Goal: Task Accomplishment & Management: Manage account settings

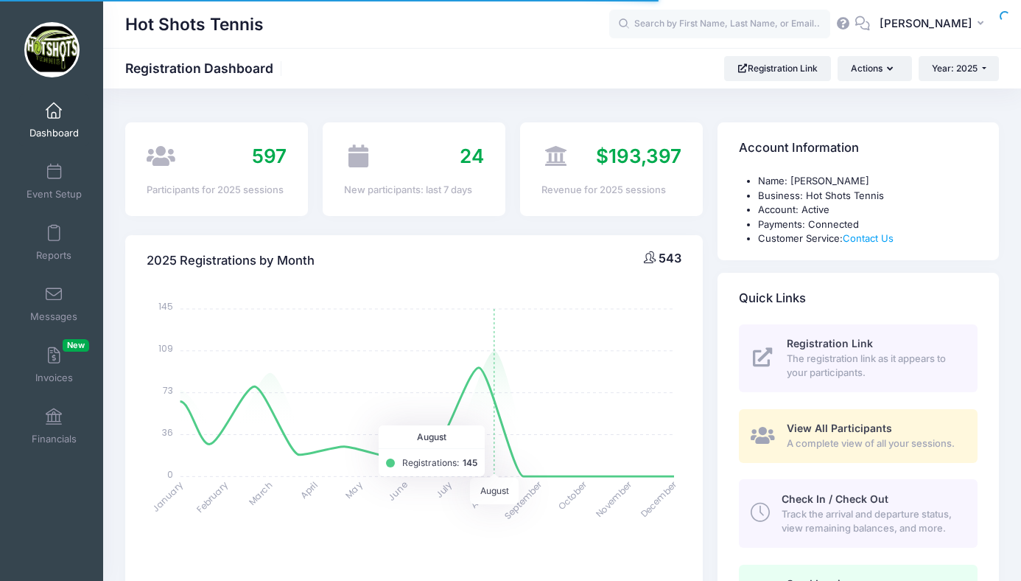
select select
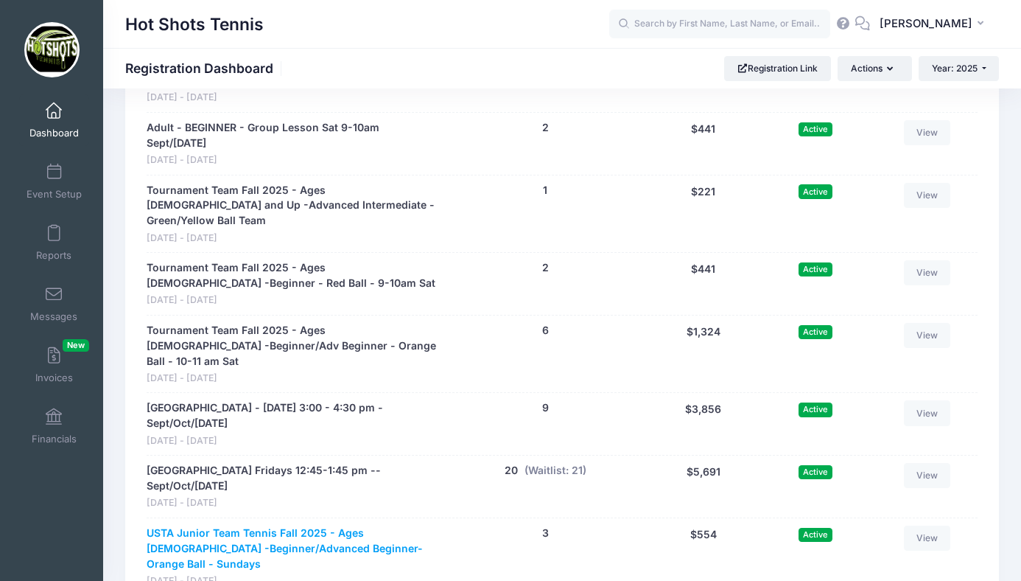
scroll to position [3476, 0]
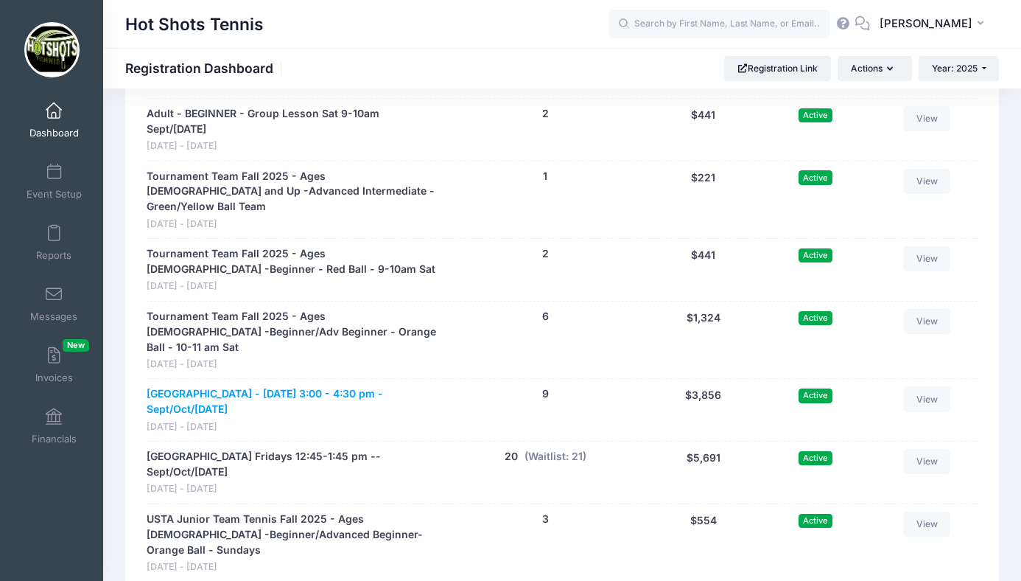
click at [324, 386] on link "[GEOGRAPHIC_DATA] - [DATE] 3:00 - 4:30 pm - Sept/Oct/[DATE]" at bounding box center [293, 401] width 292 height 31
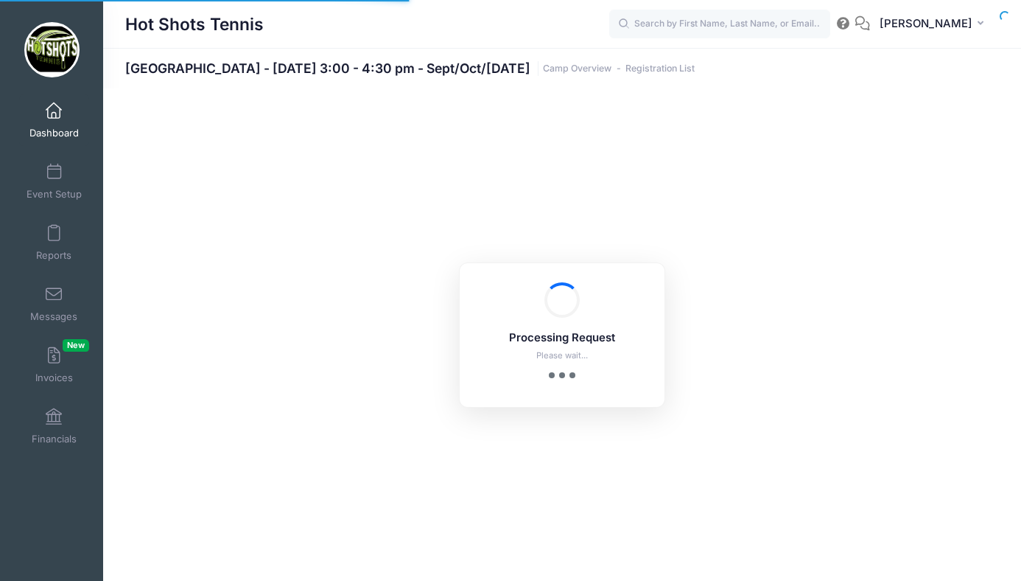
select select "10"
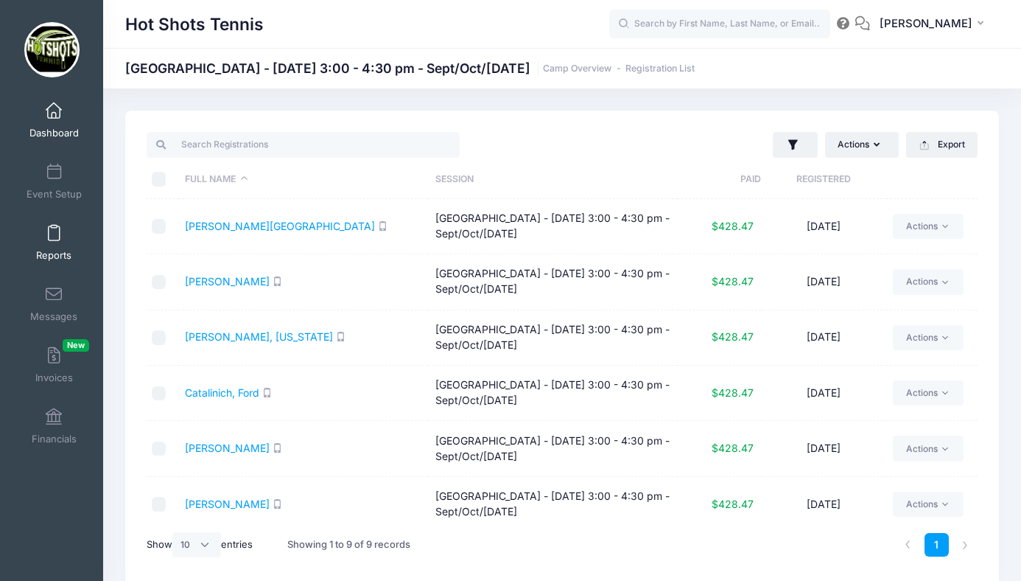
click at [54, 234] on span at bounding box center [54, 234] width 0 height 16
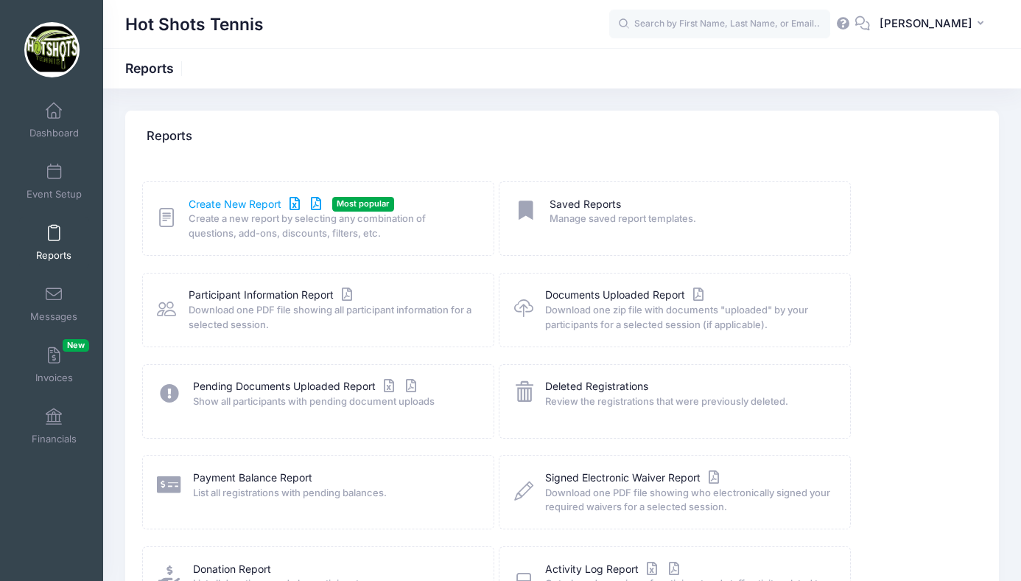
click at [237, 206] on link "Create New Report" at bounding box center [257, 204] width 137 height 15
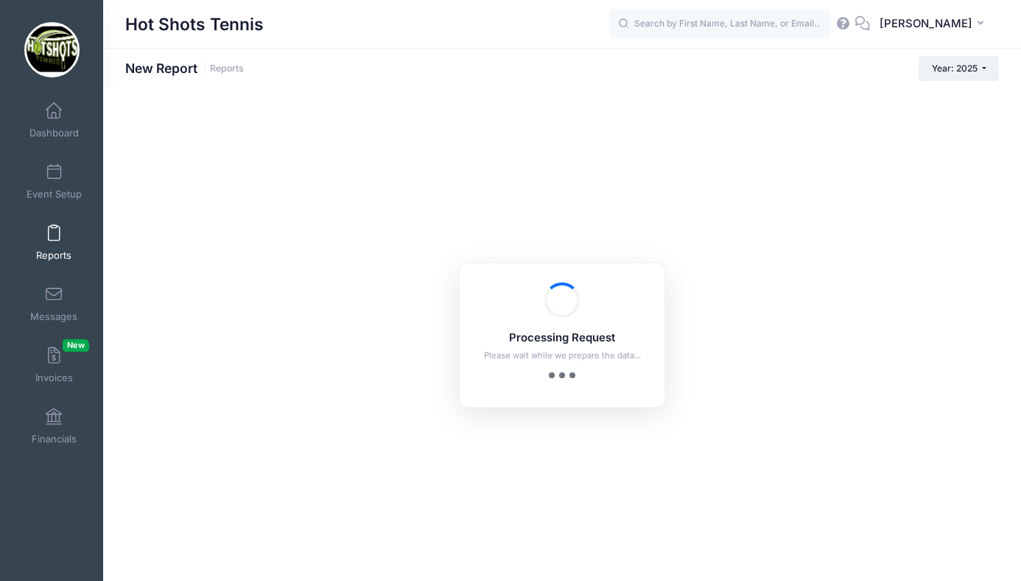
checkbox input "true"
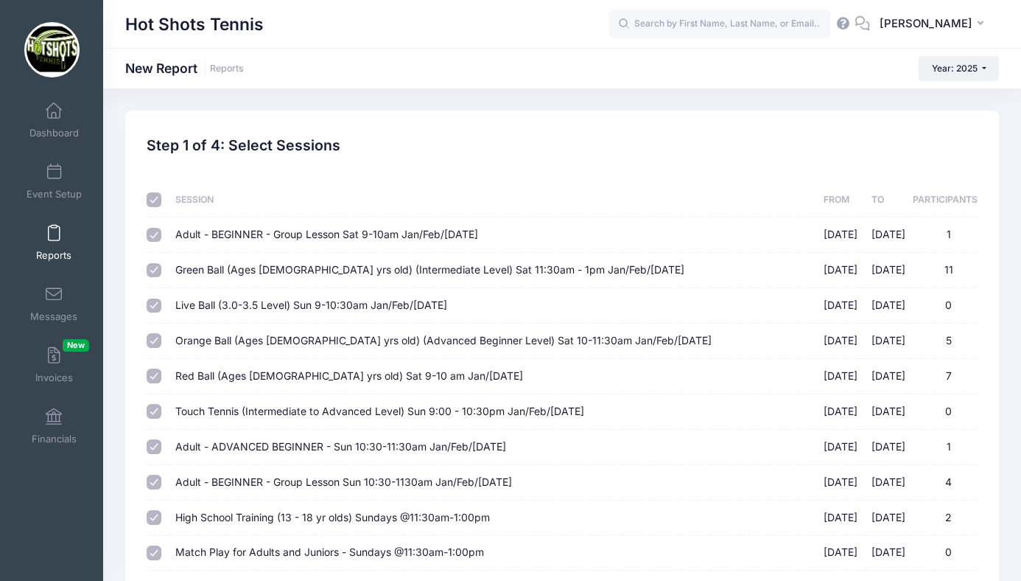
click at [153, 198] on input "checkbox" at bounding box center [154, 199] width 15 height 15
checkbox input "false"
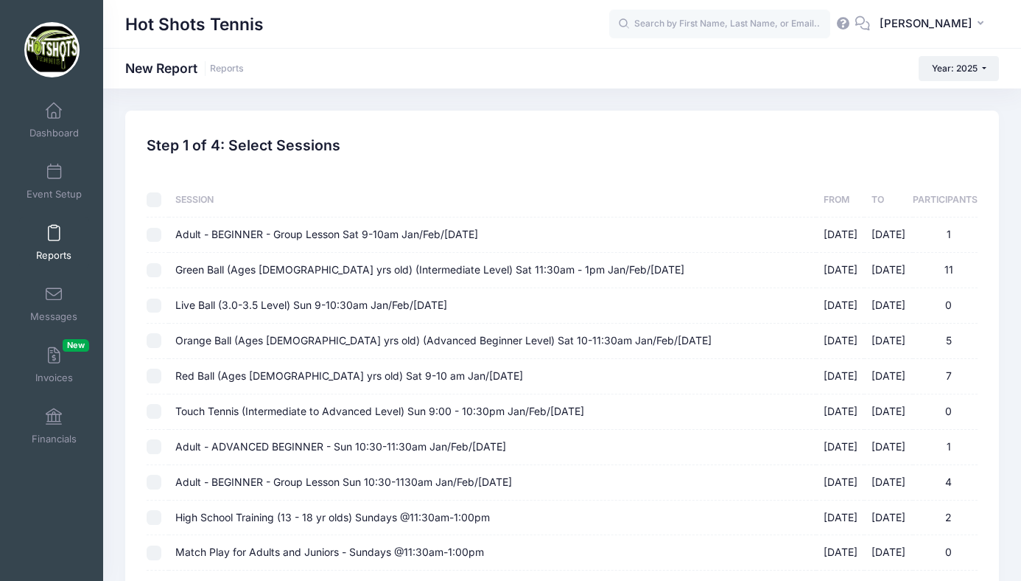
checkbox input "false"
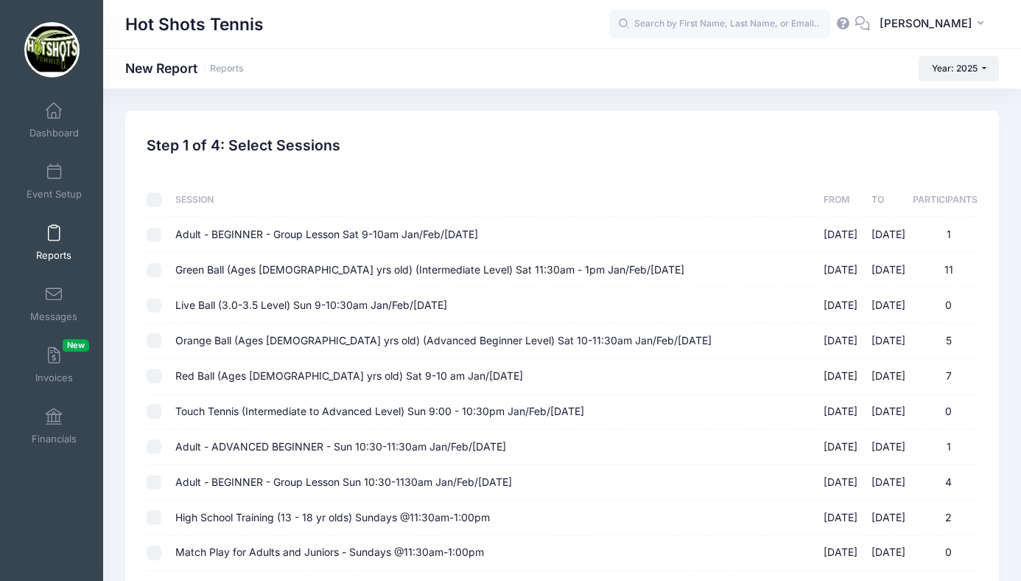
checkbox input "false"
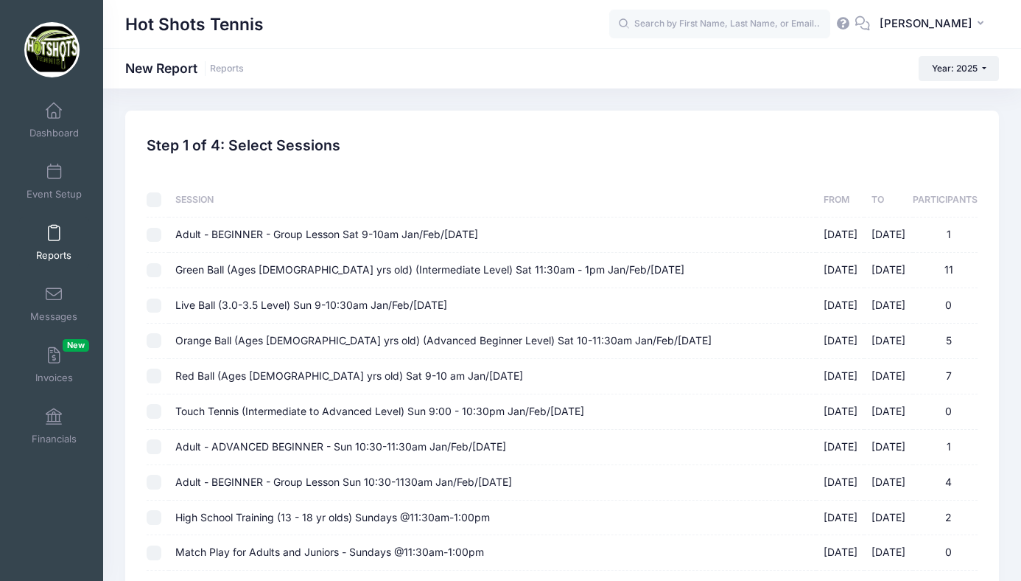
checkbox input "false"
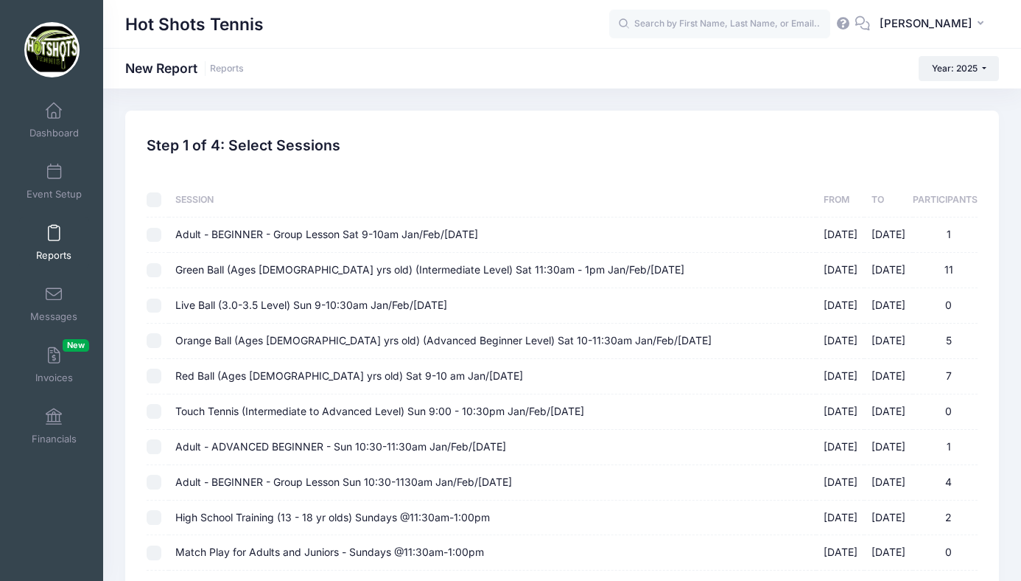
checkbox input "false"
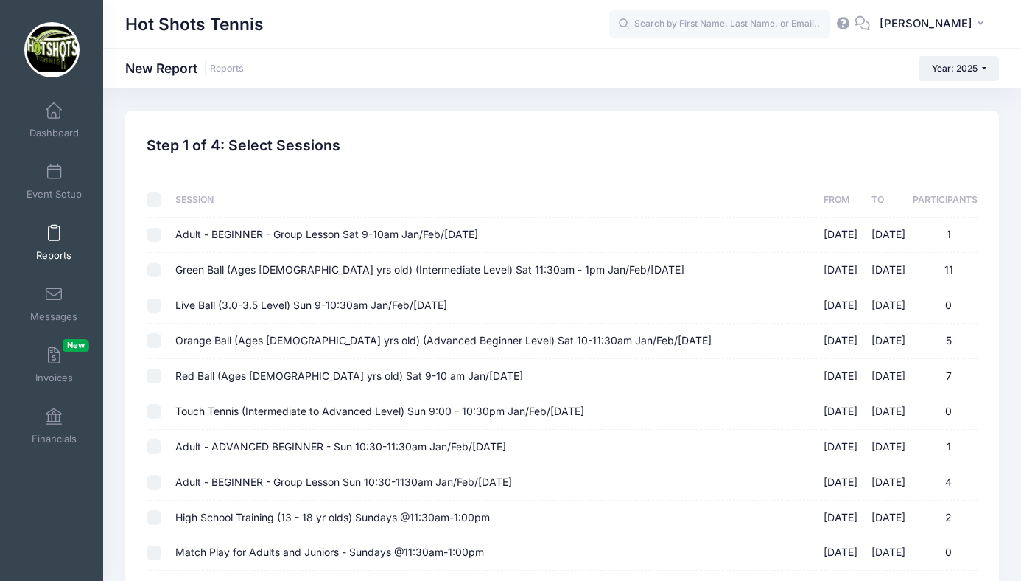
checkbox input "false"
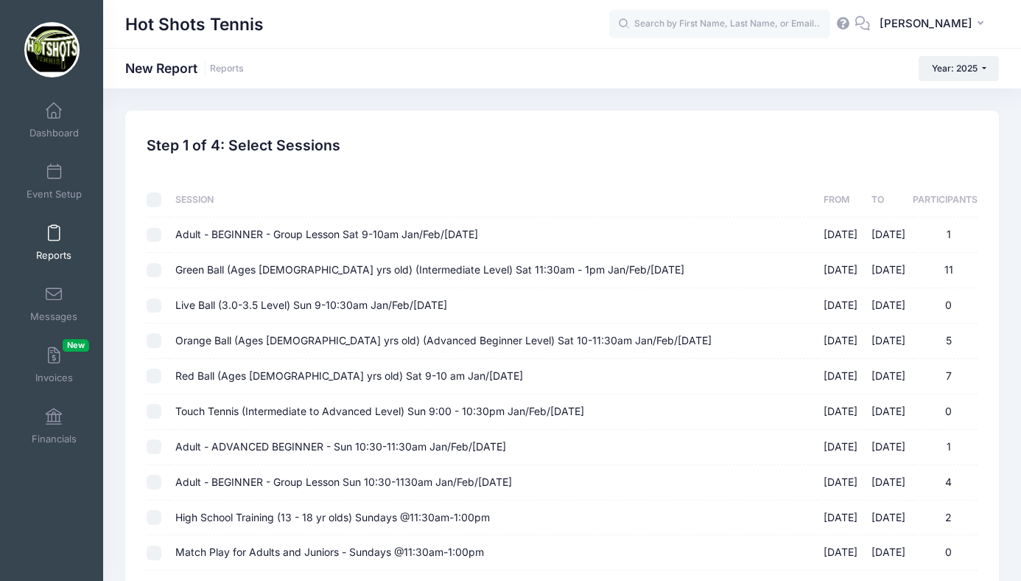
checkbox input "false"
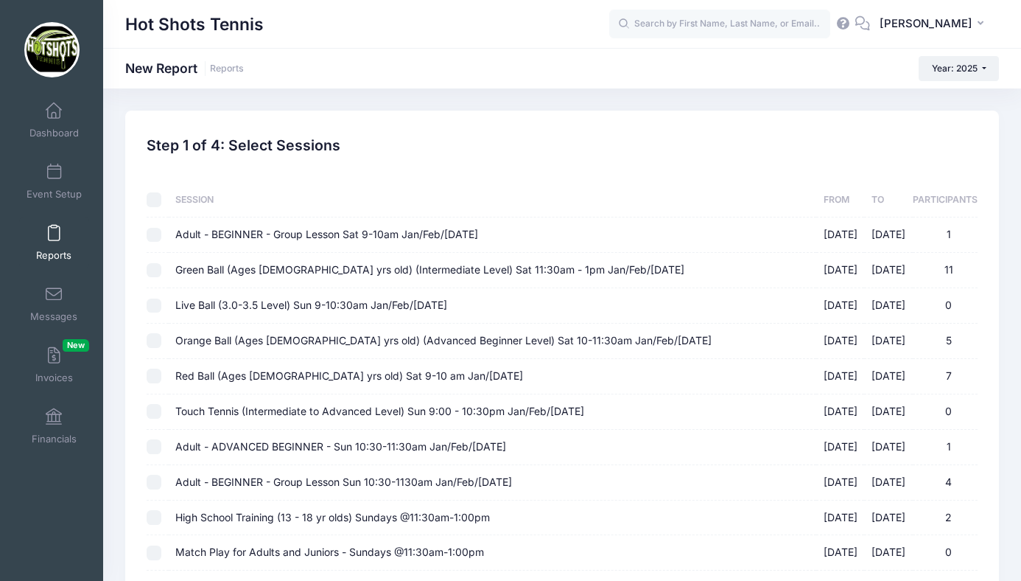
checkbox input "false"
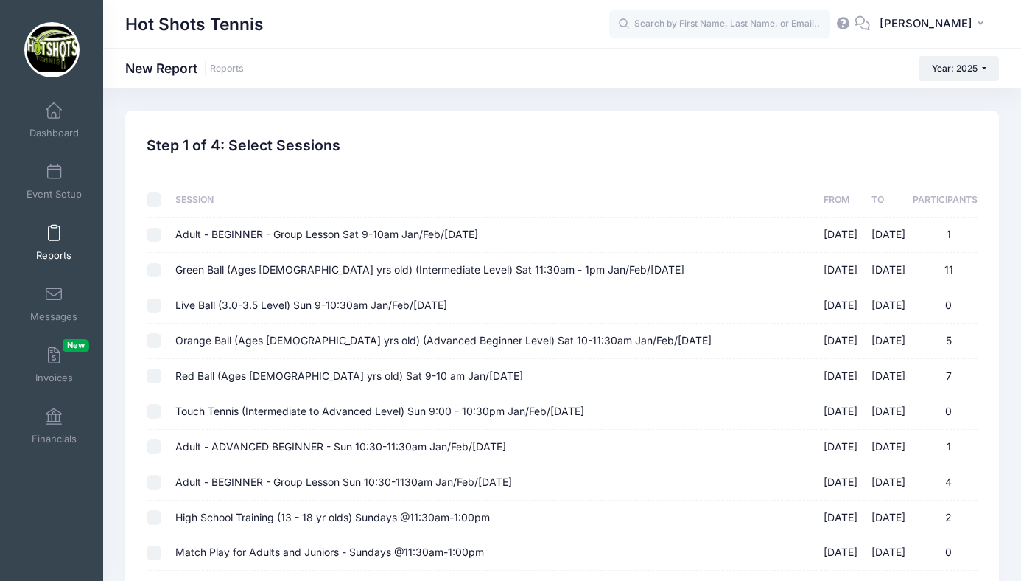
checkbox input "false"
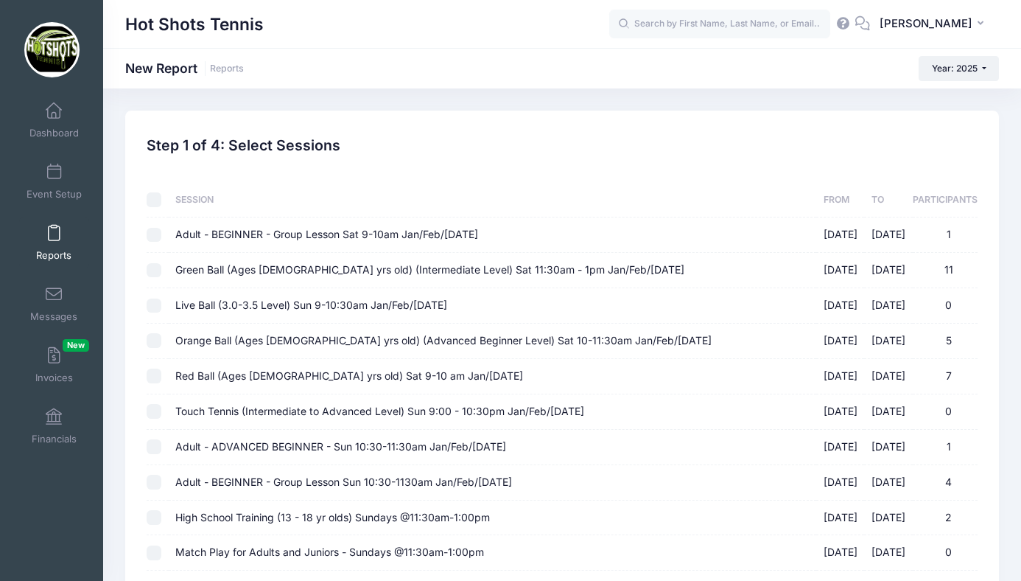
checkbox input "false"
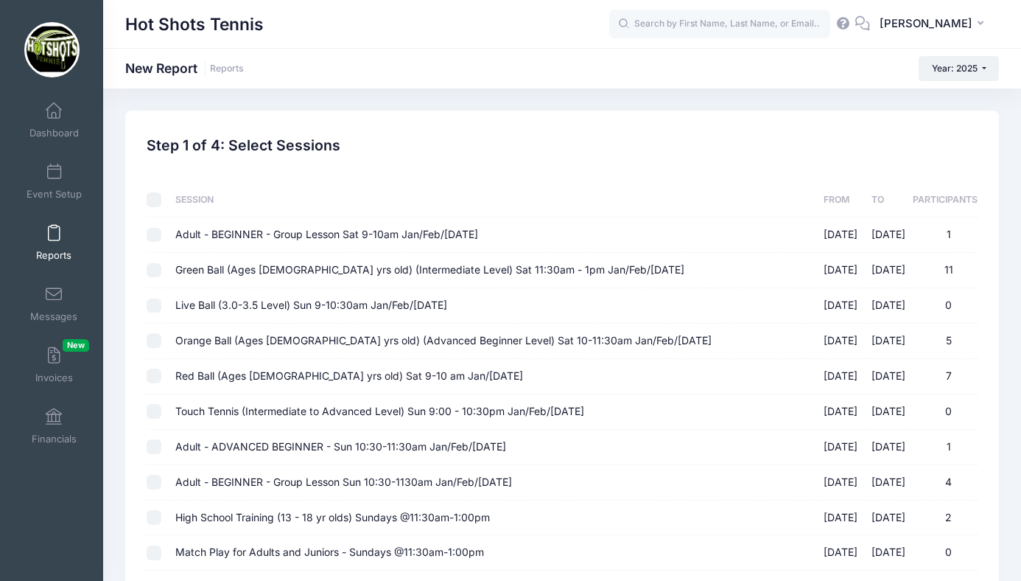
checkbox input "false"
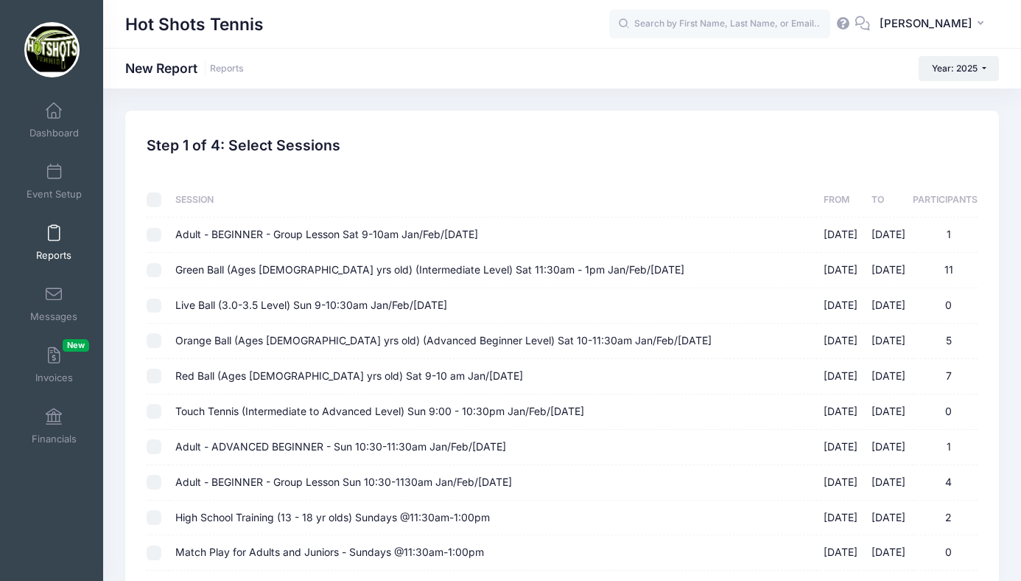
checkbox input "false"
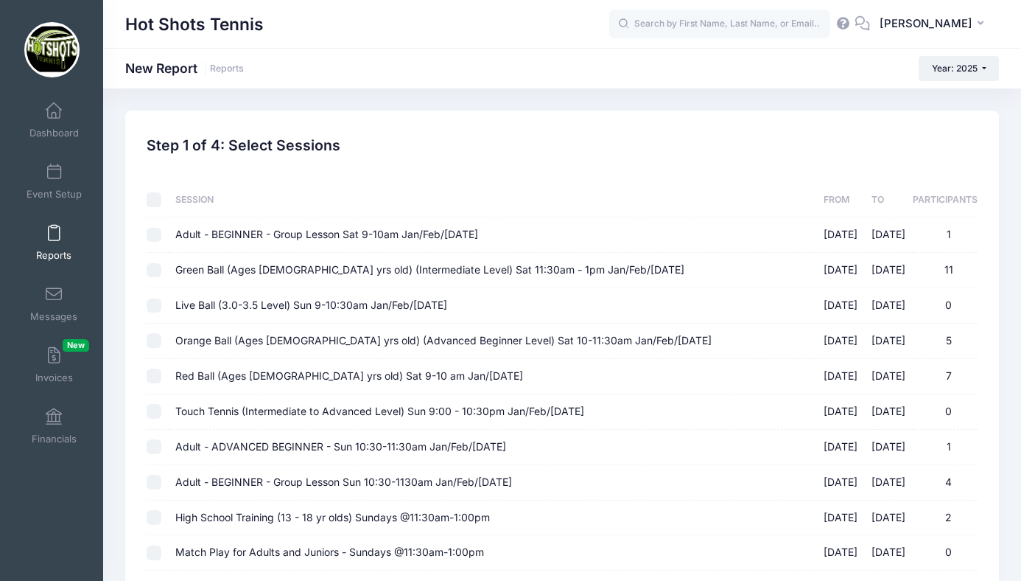
checkbox input "false"
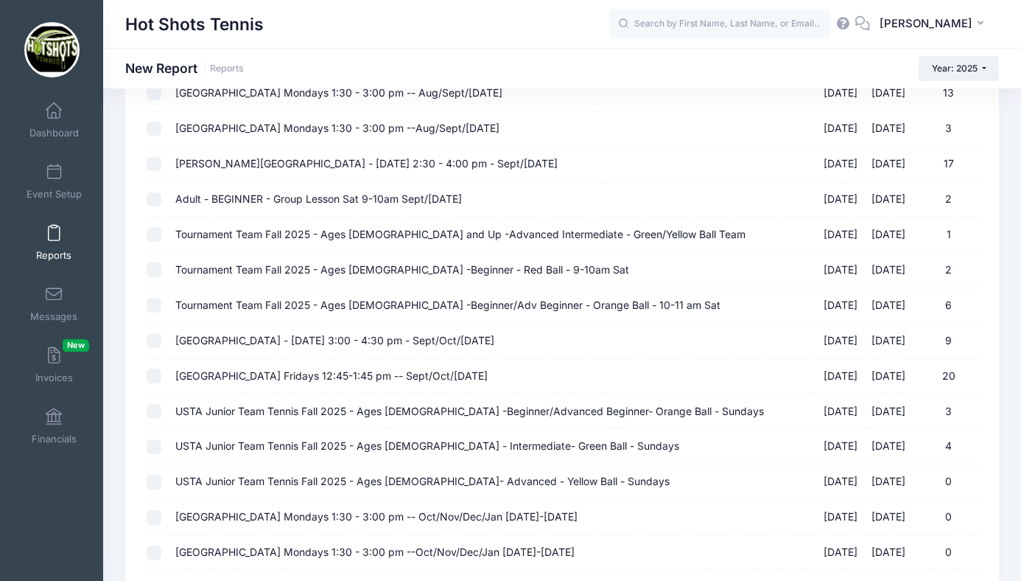
scroll to position [1649, 0]
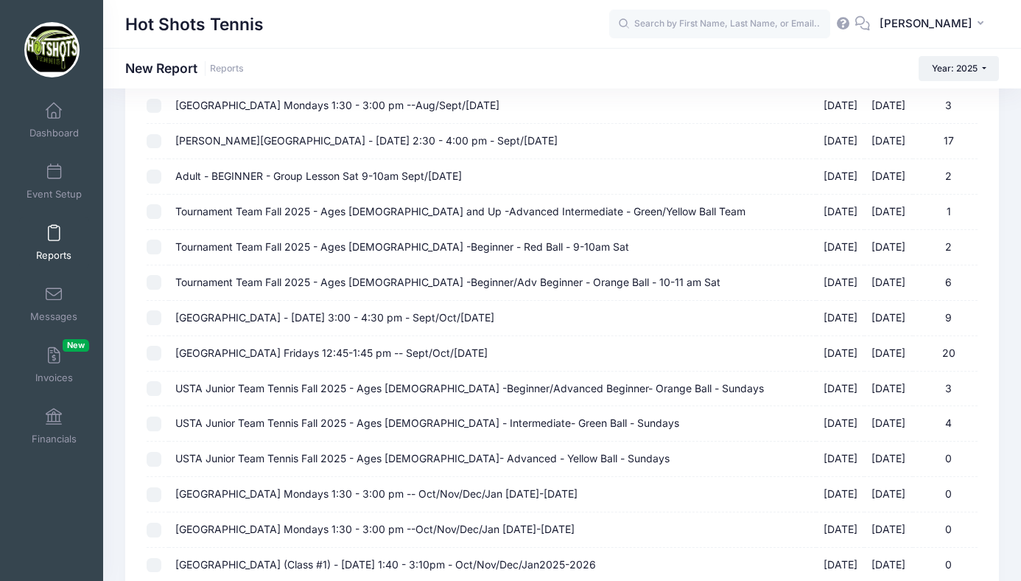
click at [318, 316] on span "[GEOGRAPHIC_DATA] - [DATE] 3:00 - 4:30 pm - Sept/Oct/[DATE]" at bounding box center [334, 317] width 319 height 13
click at [161, 316] on input "St Anastasia Elementary - Monday 3:00 - 4:30 pm - Sept/Oct/Nov 2025 09/08/2025 …" at bounding box center [154, 317] width 15 height 15
checkbox input "true"
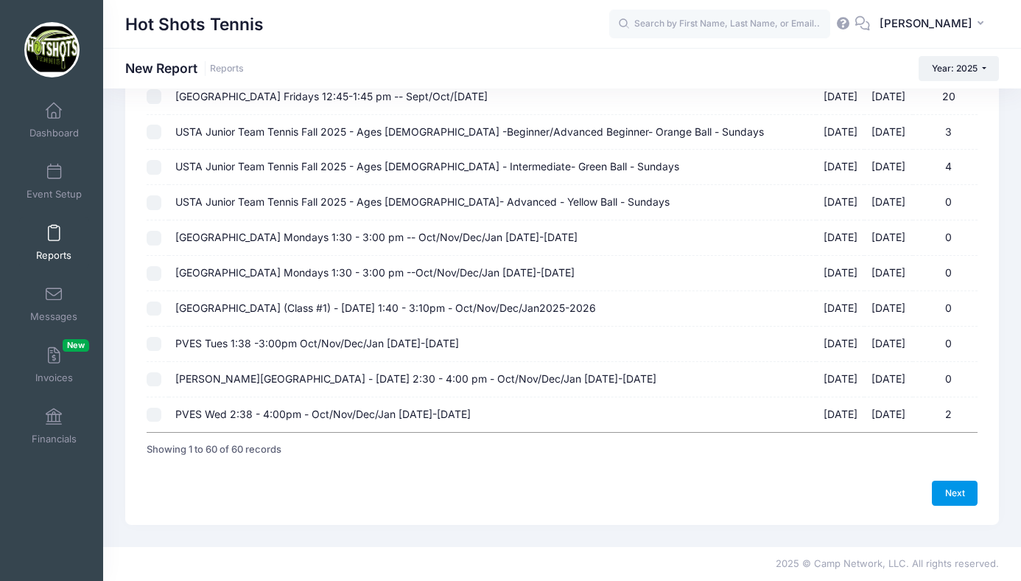
click at [947, 492] on link "Next" at bounding box center [955, 493] width 46 height 25
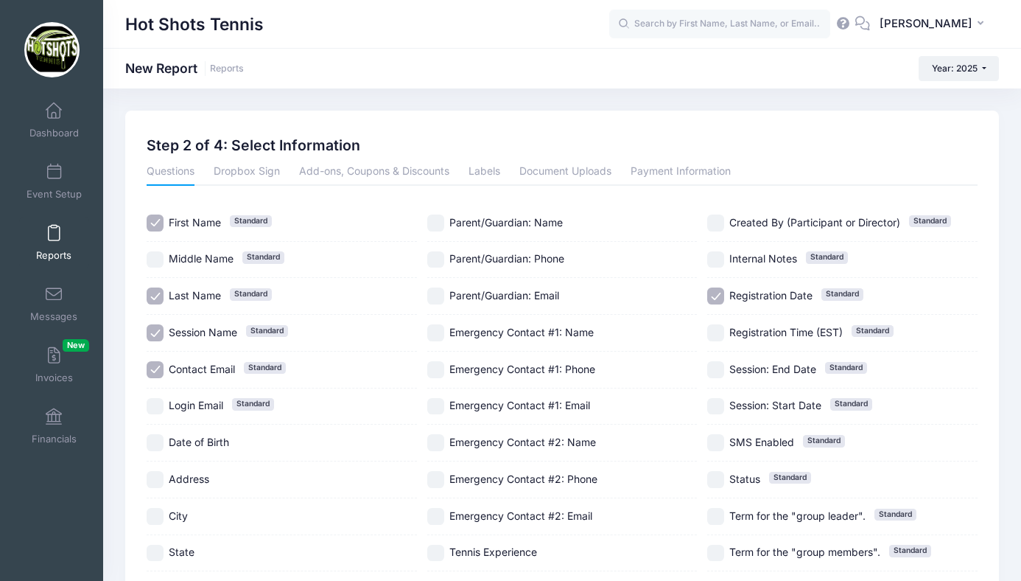
click at [156, 330] on input "Session Name Standard" at bounding box center [155, 332] width 17 height 17
checkbox input "false"
click at [158, 441] on input "Date of Birth" at bounding box center [155, 442] width 17 height 17
checkbox input "true"
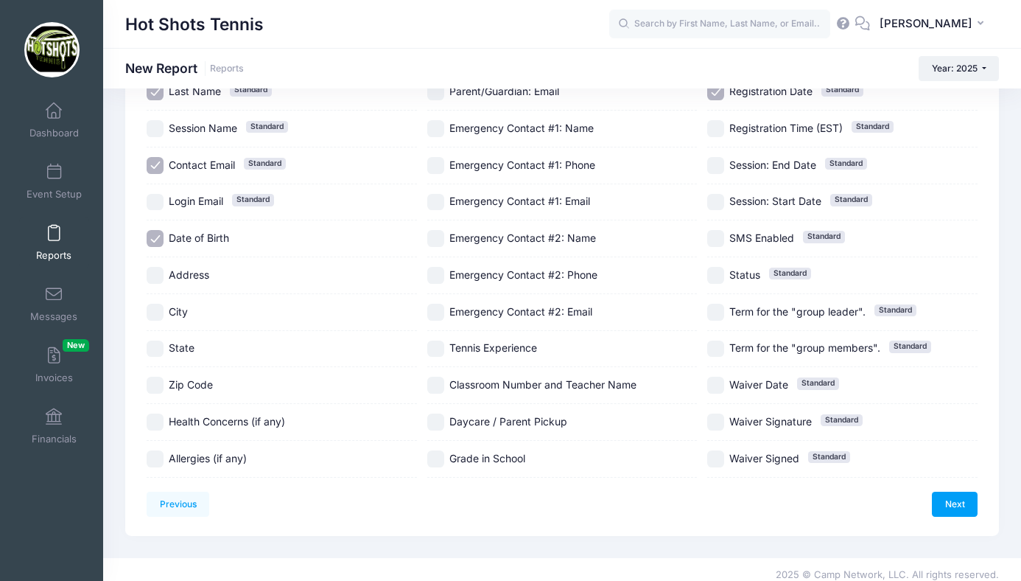
scroll to position [215, 0]
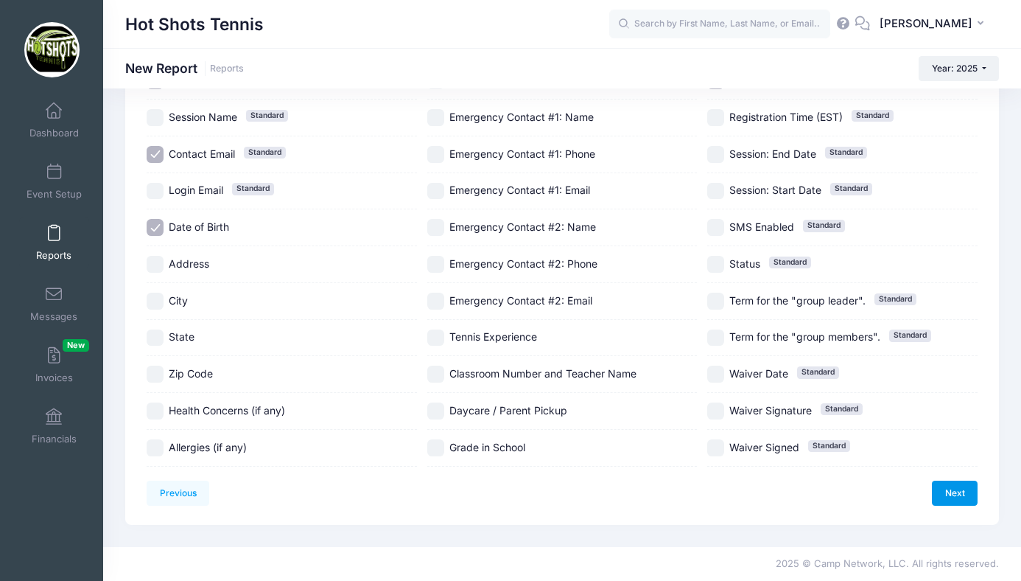
click at [955, 500] on link "Next" at bounding box center [955, 493] width 46 height 25
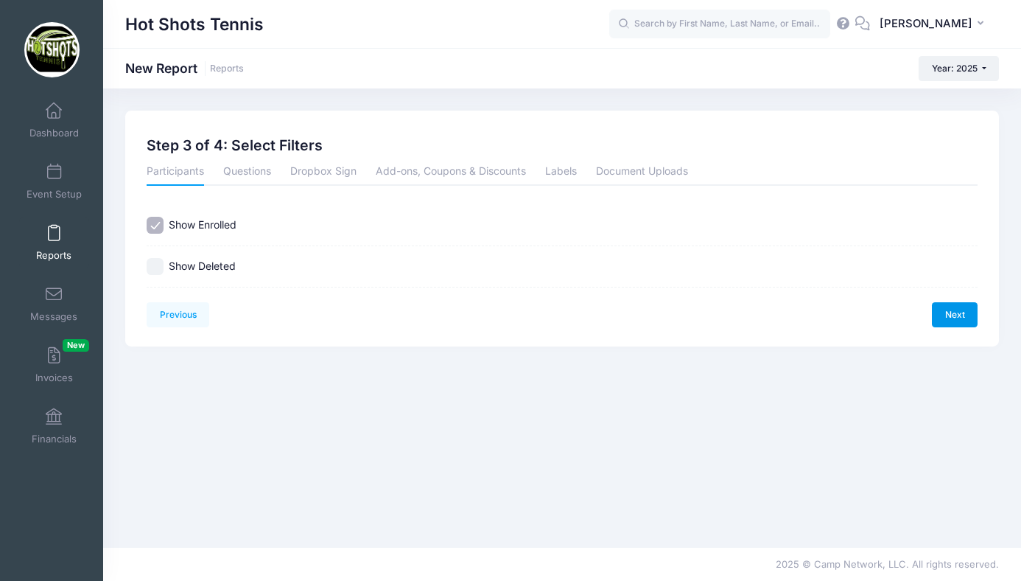
scroll to position [0, 0]
click at [951, 305] on link "Next" at bounding box center [955, 314] width 46 height 25
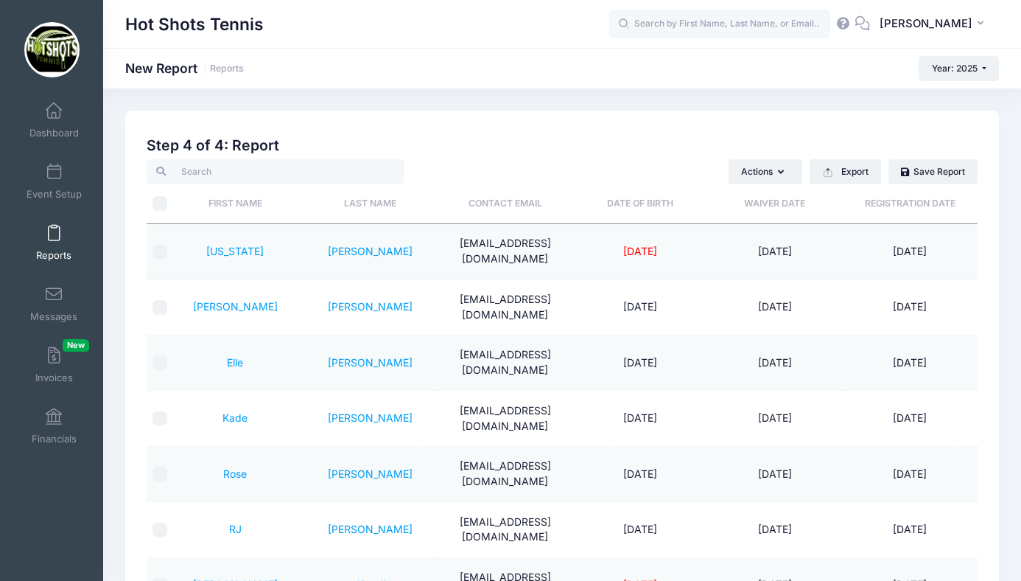
click at [638, 203] on th "Date of Birth" at bounding box center [640, 203] width 135 height 39
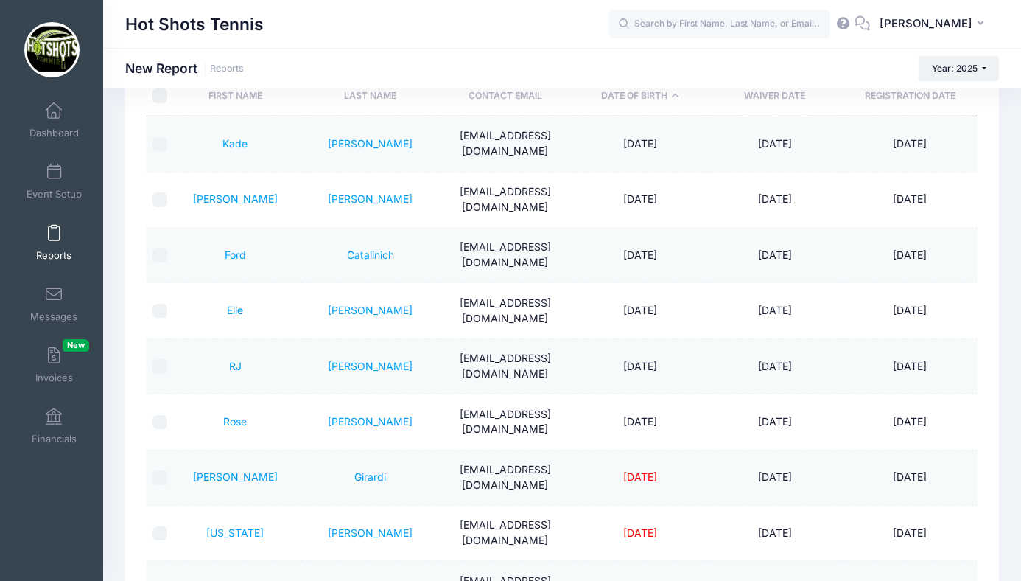
scroll to position [114, 0]
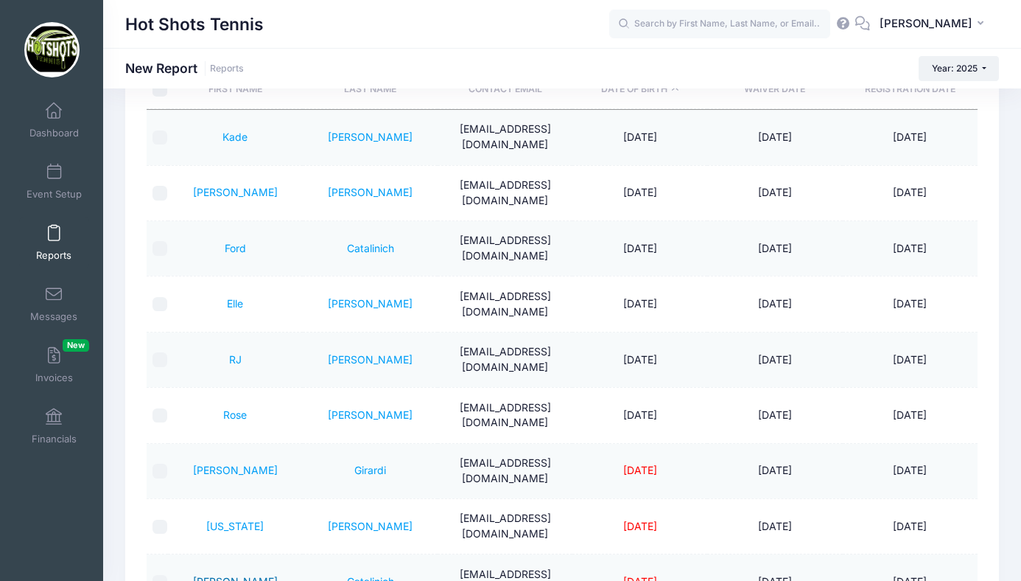
click at [233, 575] on link "James" at bounding box center [235, 581] width 85 height 13
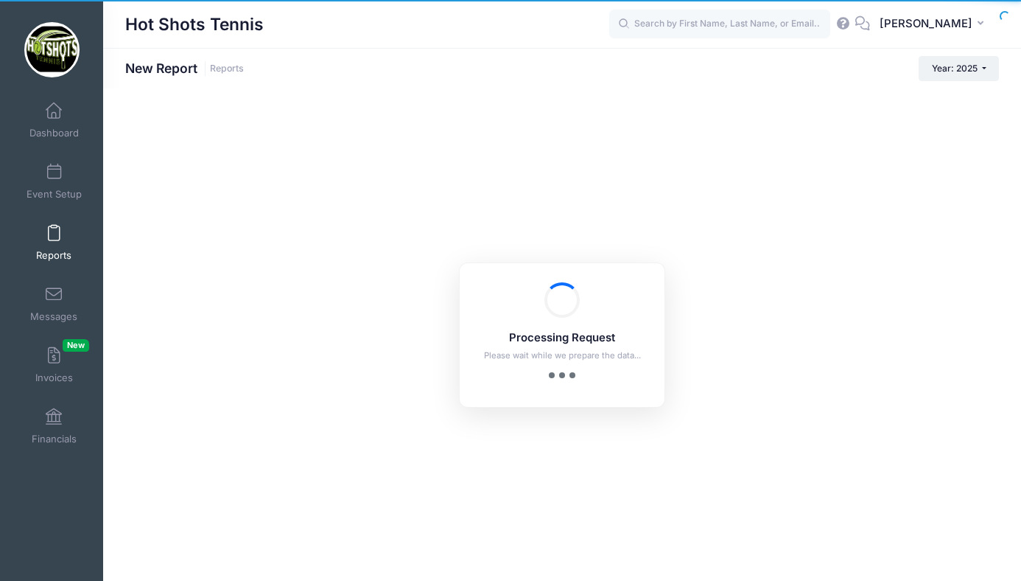
checkbox input "true"
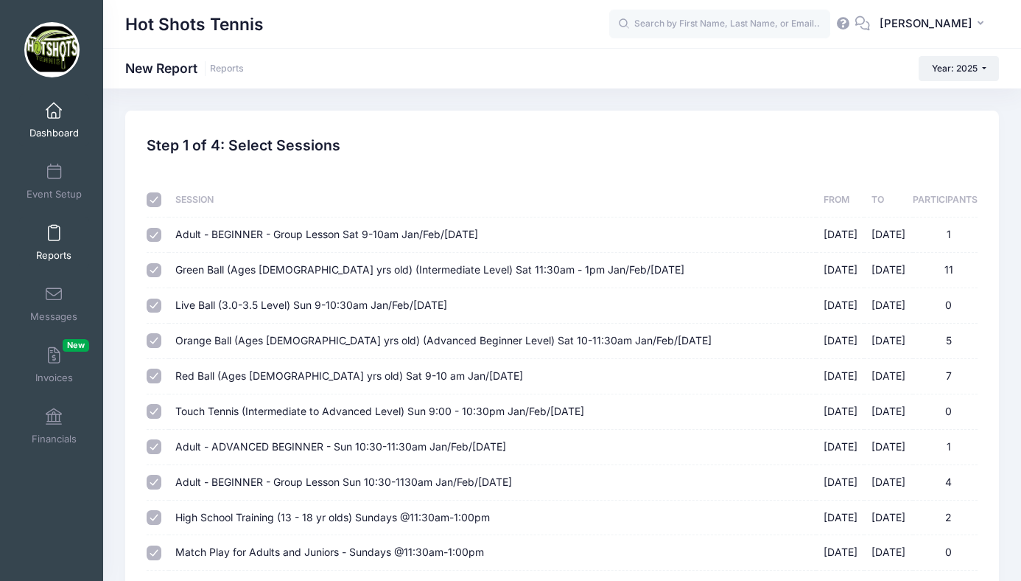
click at [52, 121] on link "Dashboard" at bounding box center [54, 120] width 70 height 52
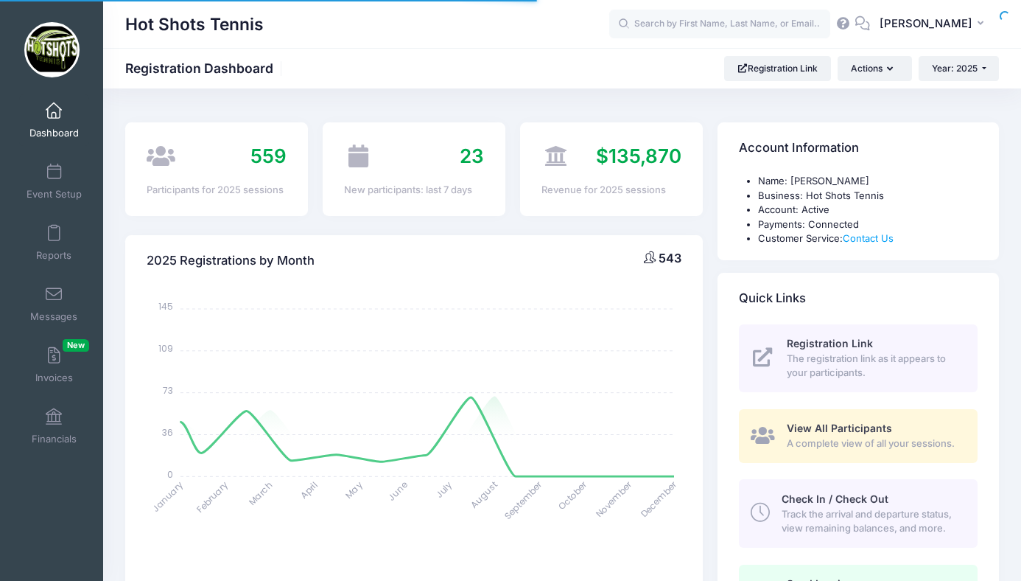
select select
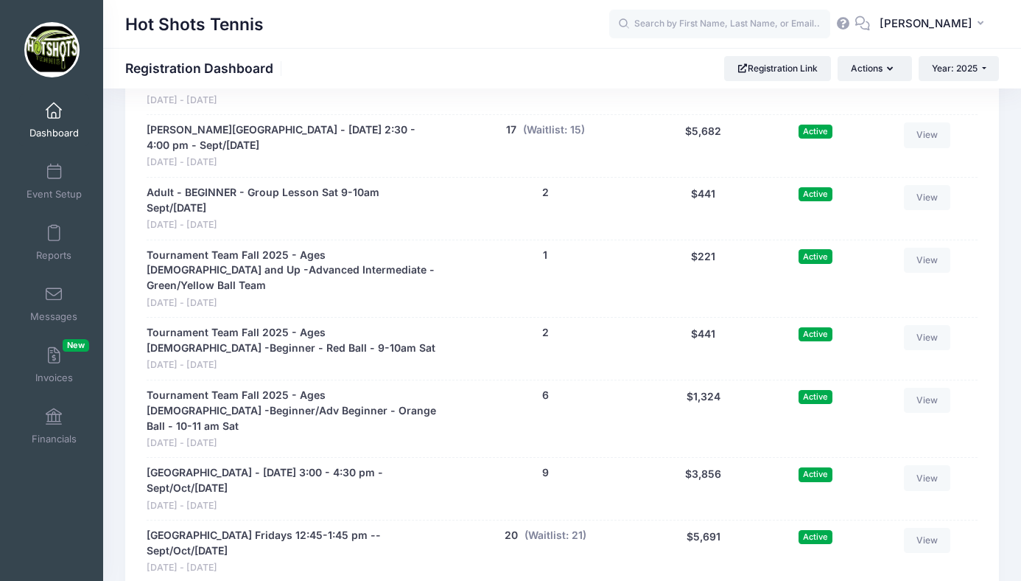
scroll to position [3385, 0]
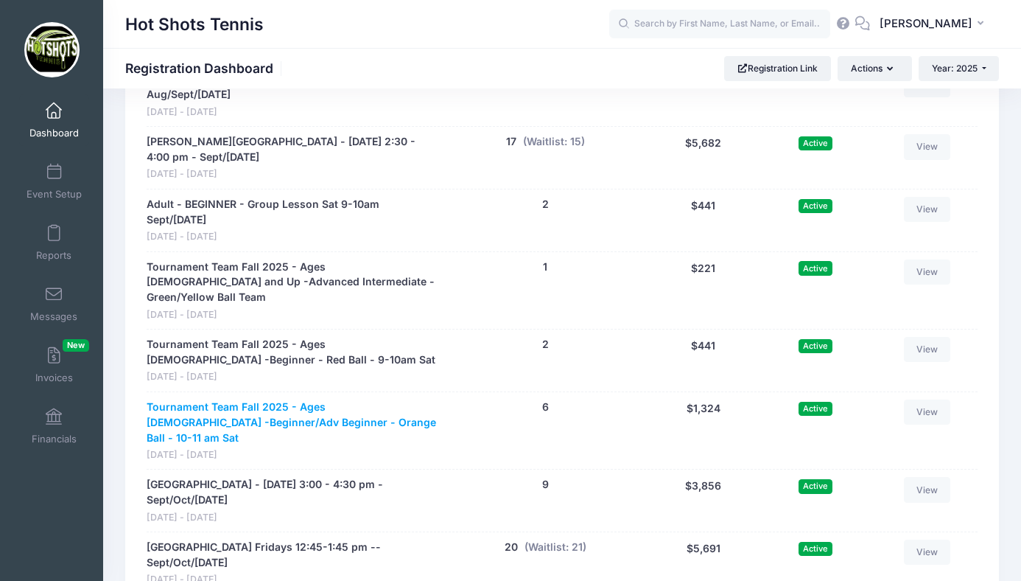
click at [313, 399] on link "Tournament Team Fall 2025 - Ages [DEMOGRAPHIC_DATA] -Beginner/Adv Beginner - Or…" at bounding box center [293, 422] width 292 height 46
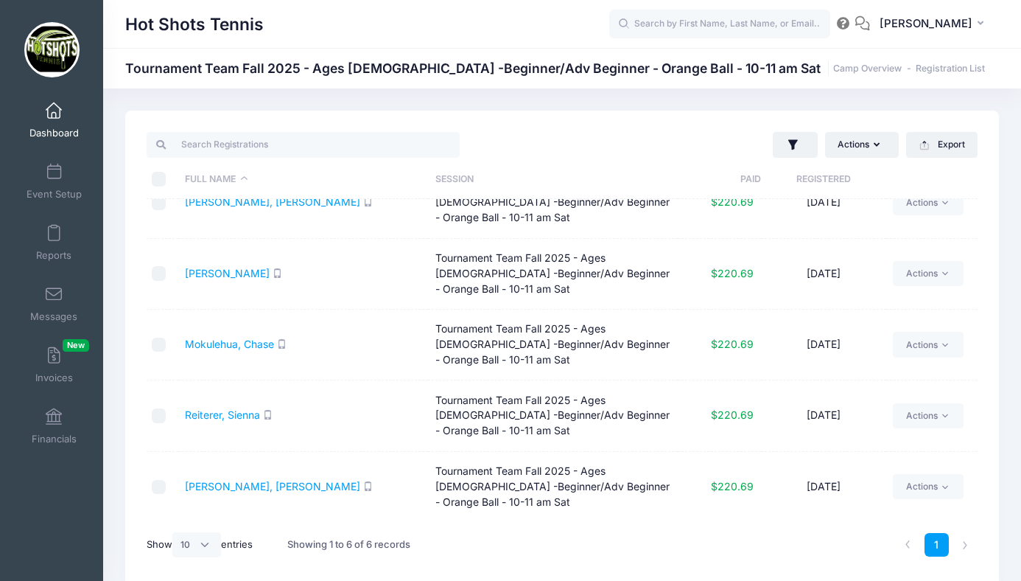
scroll to position [62, 0]
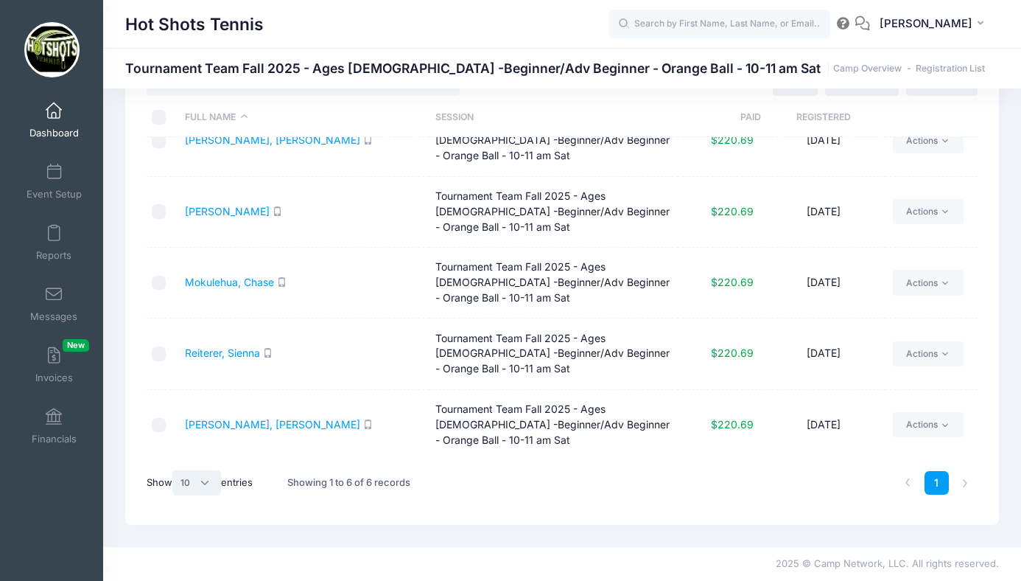
click at [200, 483] on select "All 10 25 50" at bounding box center [196, 482] width 49 height 25
select select "25"
click at [175, 470] on select "All 10 25 50" at bounding box center [196, 482] width 49 height 25
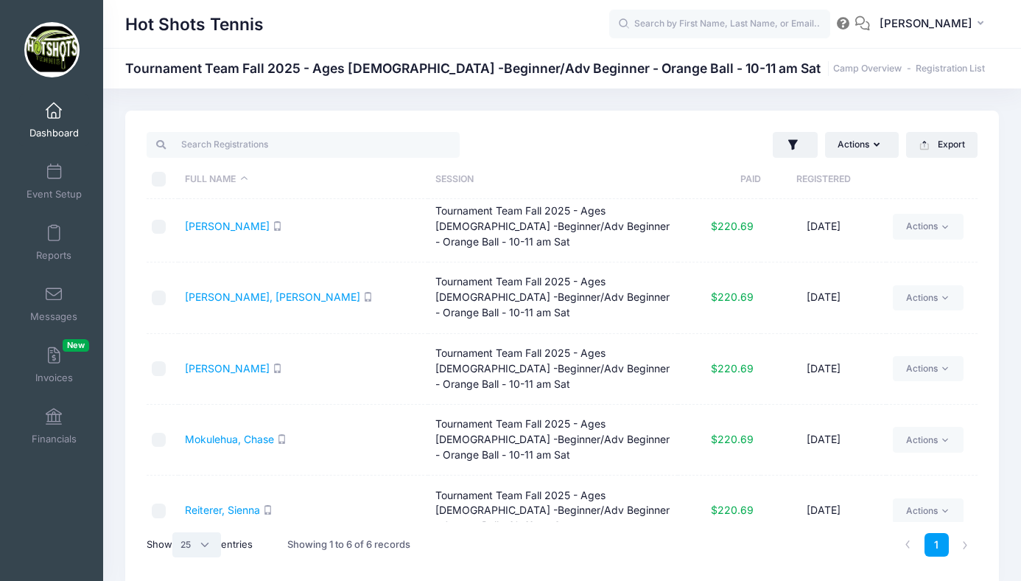
scroll to position [0, 0]
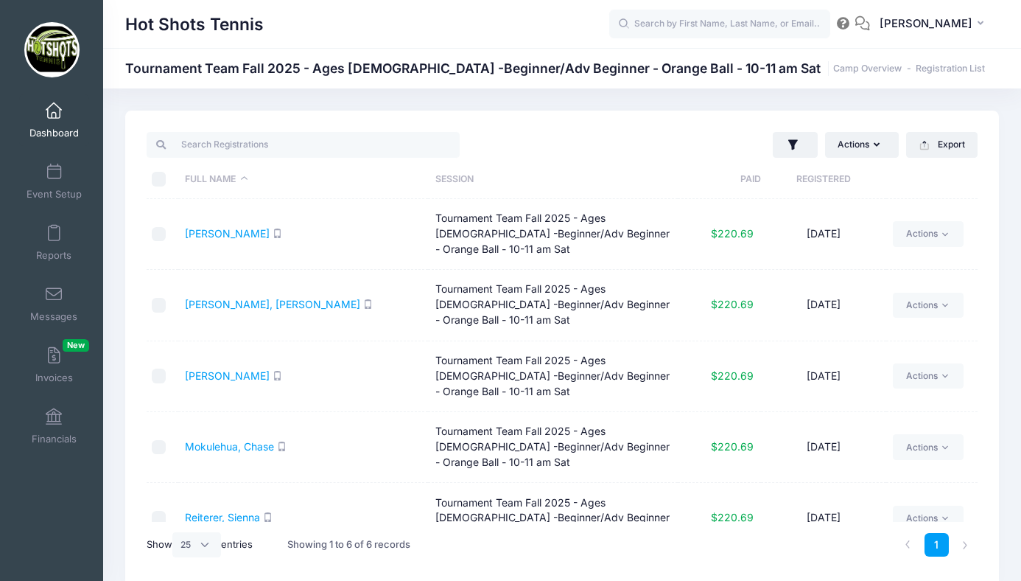
click at [54, 111] on span at bounding box center [54, 111] width 0 height 16
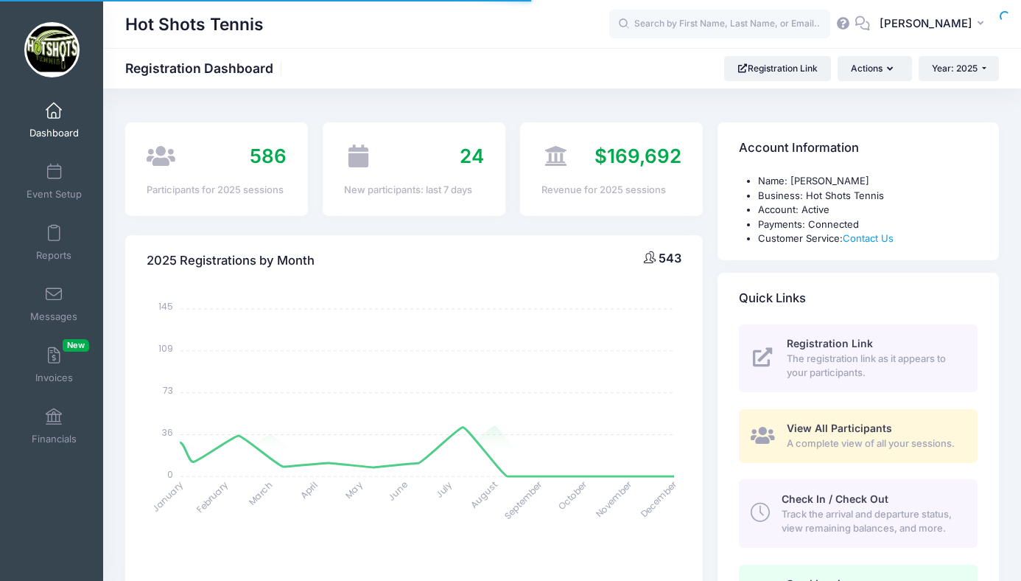
select select
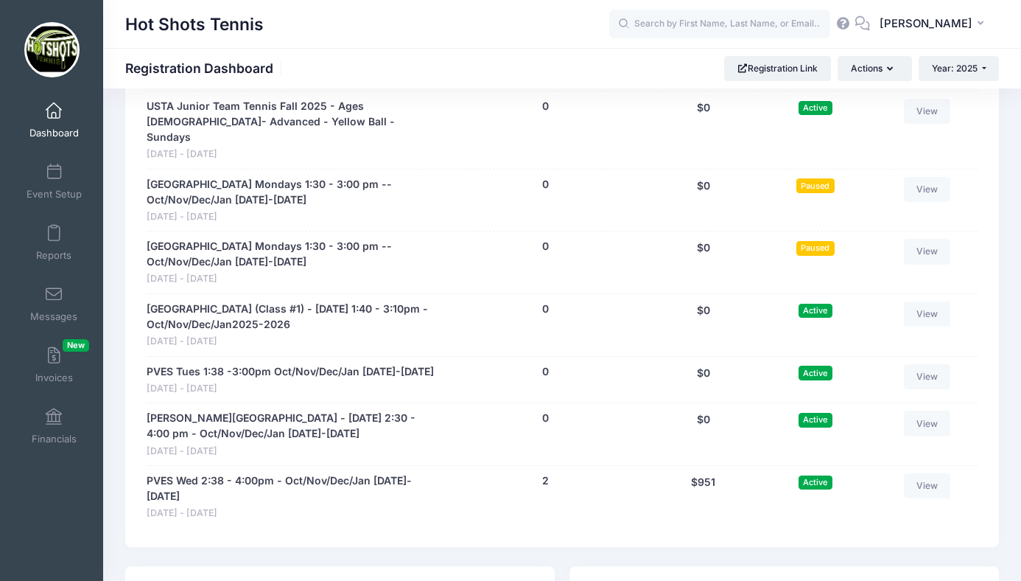
scroll to position [4051, 0]
